Goal: Use online tool/utility: Utilize a website feature to perform a specific function

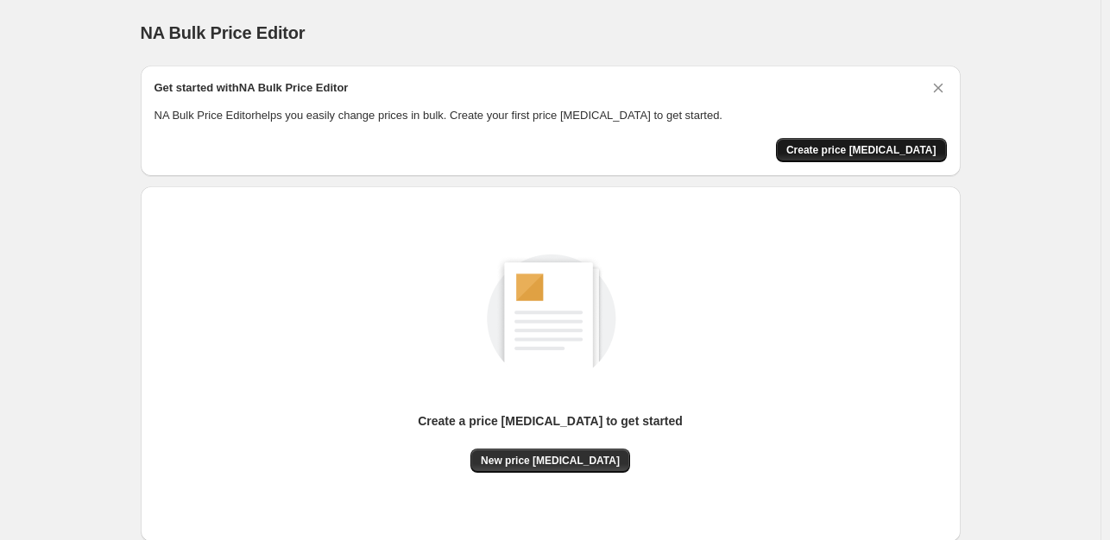
click at [892, 148] on span "Create price [MEDICAL_DATA]" at bounding box center [861, 150] width 150 height 14
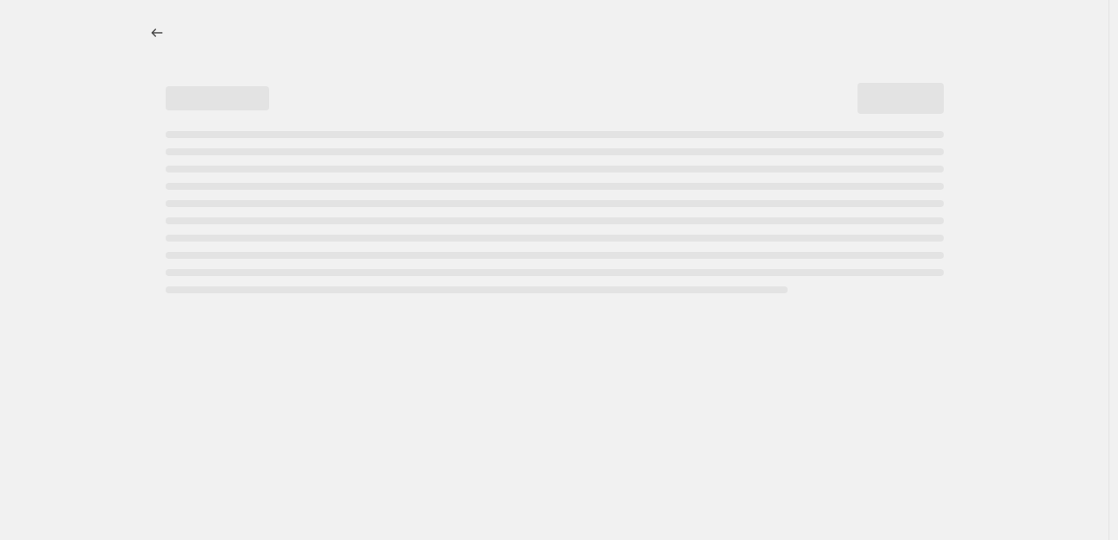
select select "percentage"
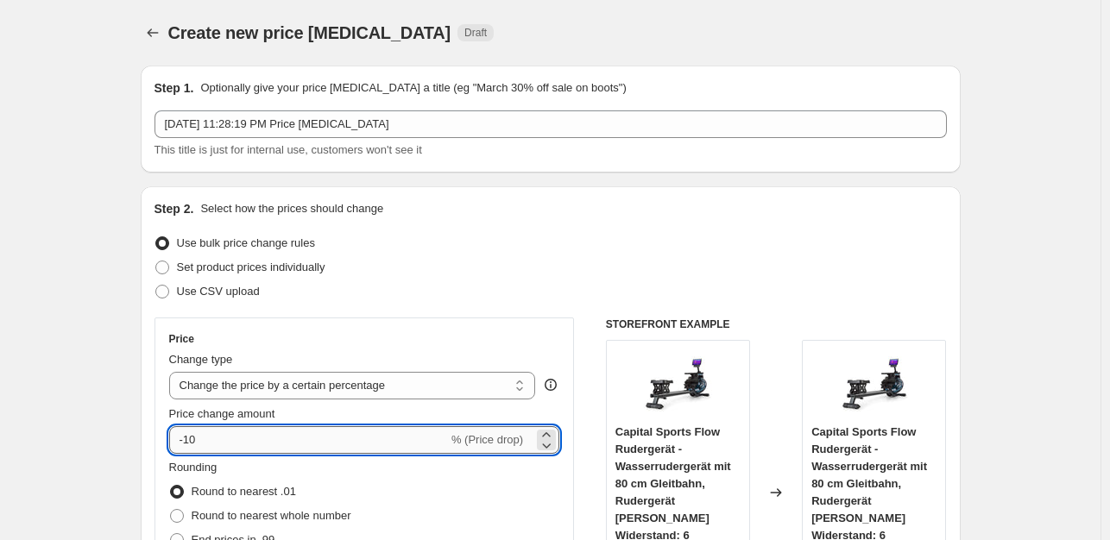
click at [241, 436] on input "-10" at bounding box center [308, 440] width 279 height 28
type input "-1"
type input "-35"
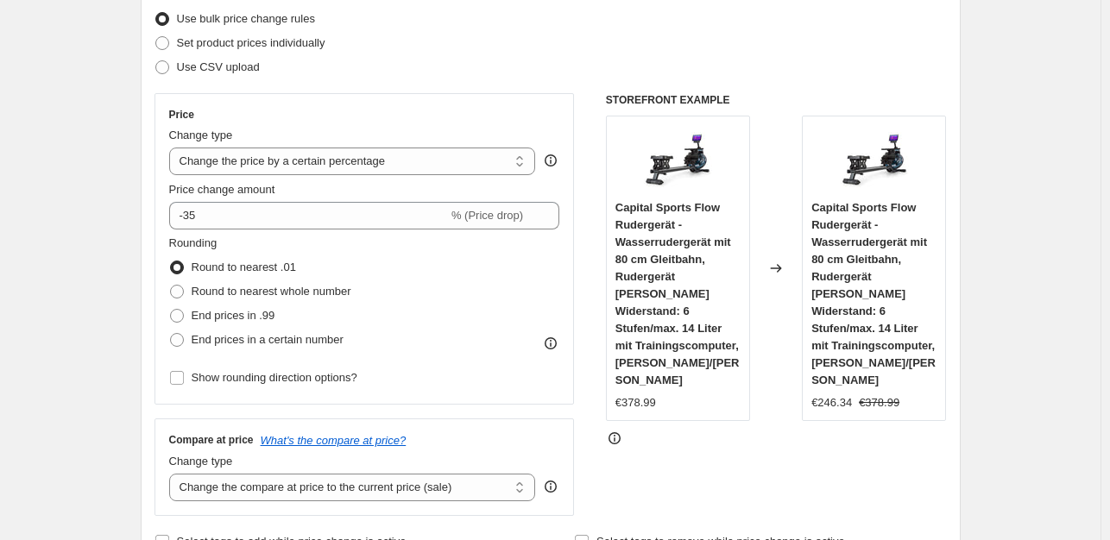
scroll to position [271, 0]
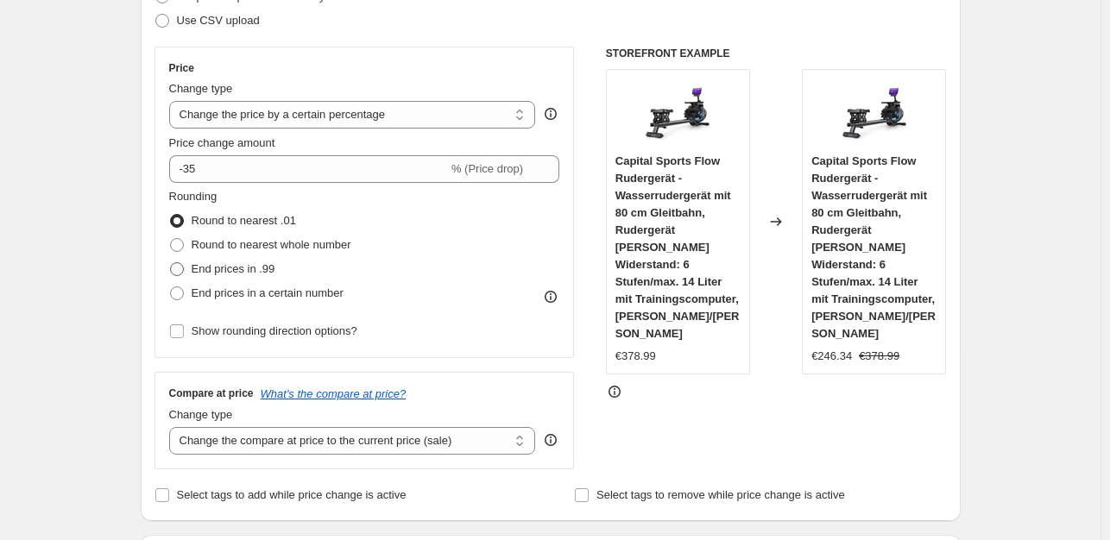
click at [248, 267] on span "End prices in .99" at bounding box center [234, 268] width 84 height 13
click at [171, 263] on input "End prices in .99" at bounding box center [170, 262] width 1 height 1
radio input "true"
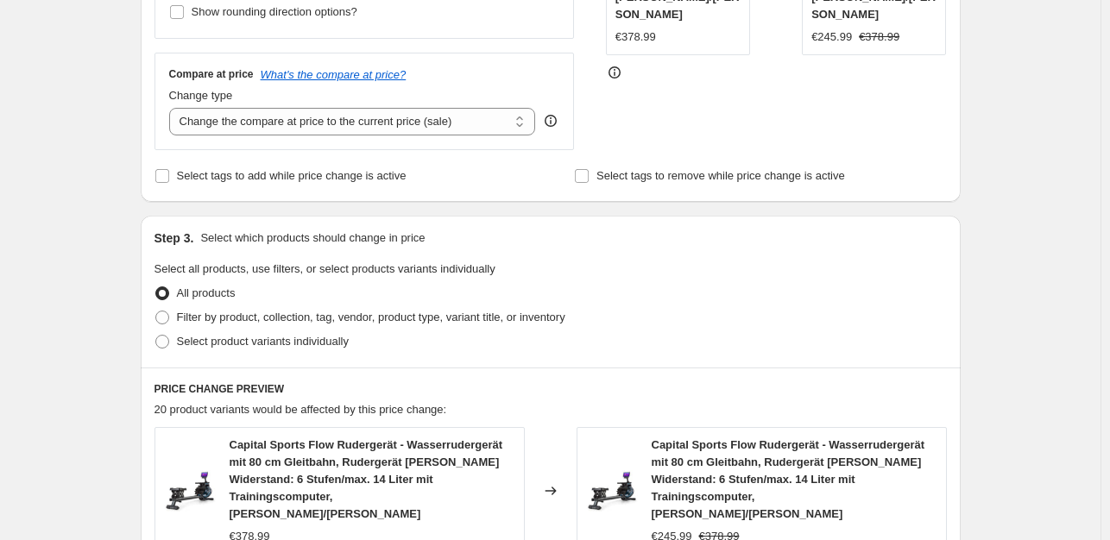
scroll to position [1401, 0]
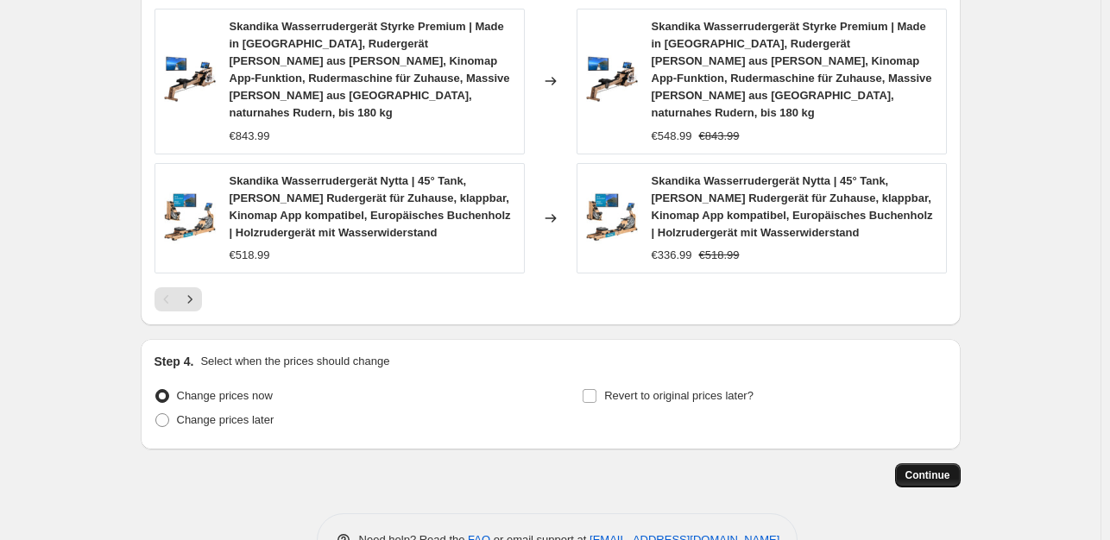
click at [925, 469] on span "Continue" at bounding box center [927, 476] width 45 height 14
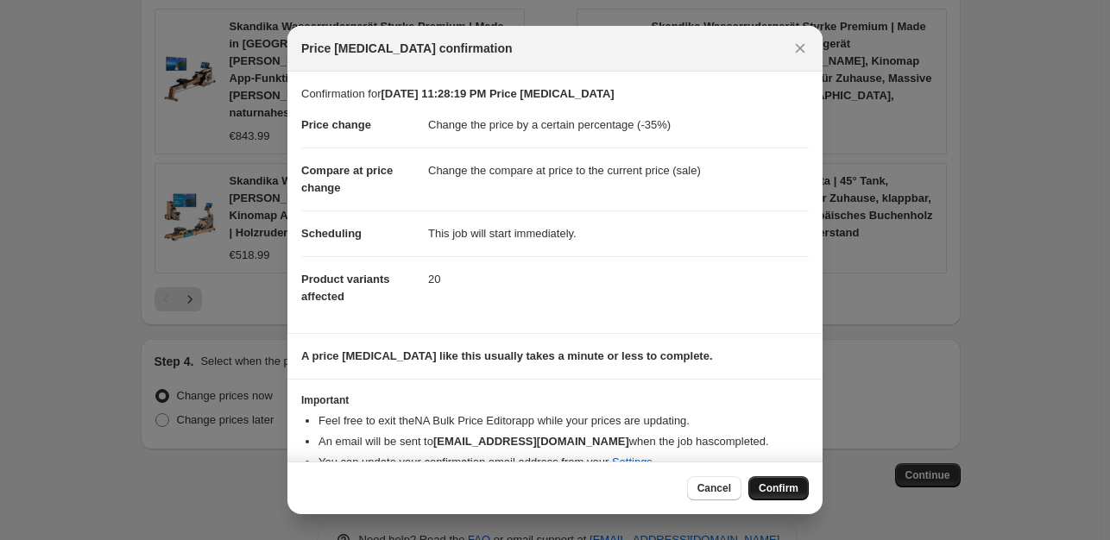
click at [763, 485] on span "Confirm" at bounding box center [778, 488] width 40 height 14
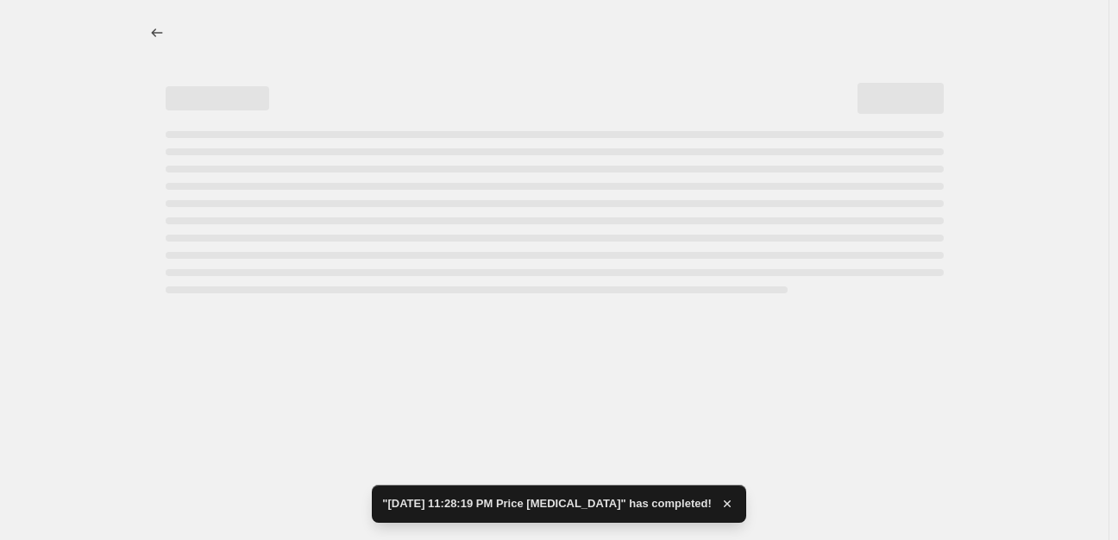
select select "percentage"
